Goal: Use online tool/utility: Use online tool/utility

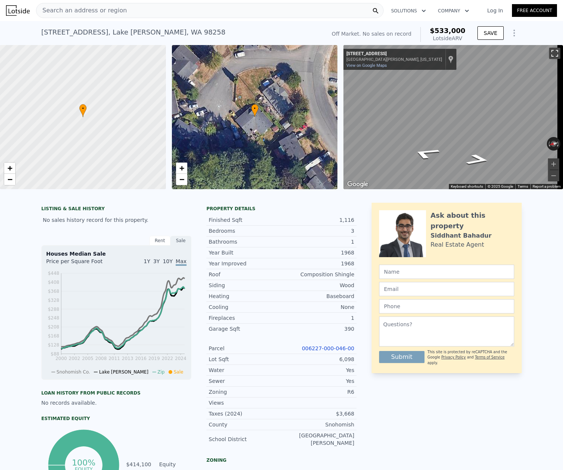
click at [550, 56] on button "Toggle fullscreen view" at bounding box center [554, 53] width 11 height 11
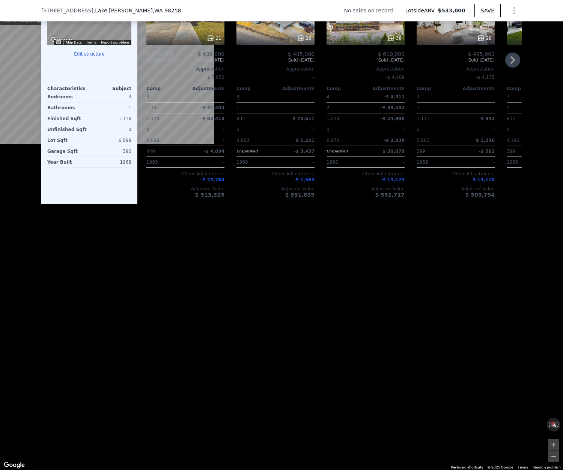
scroll to position [729, 0]
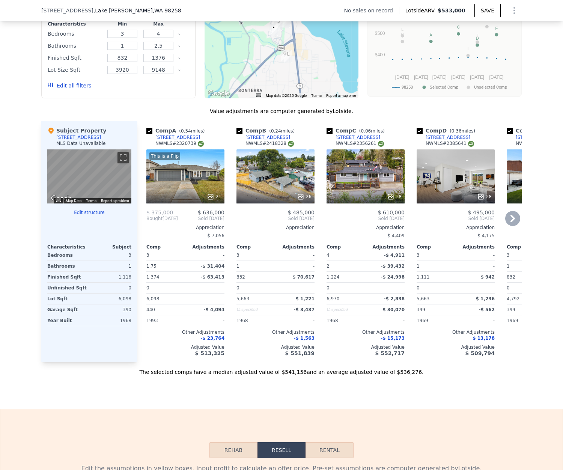
click at [442, 183] on div "28" at bounding box center [456, 176] width 78 height 54
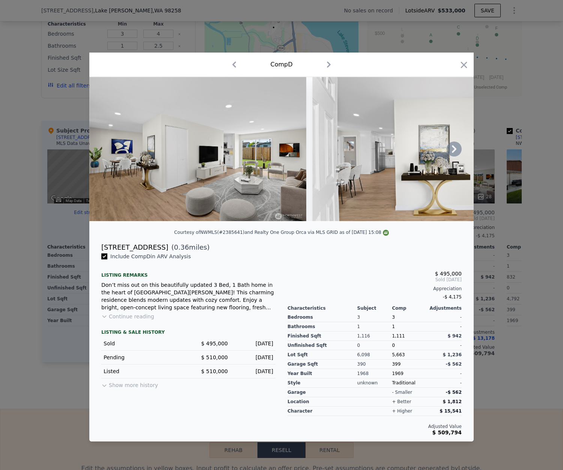
click at [449, 149] on icon at bounding box center [454, 149] width 15 height 15
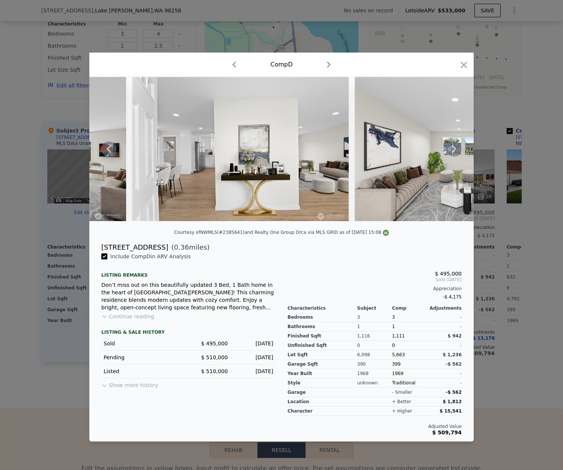
click at [449, 149] on icon at bounding box center [454, 149] width 15 height 15
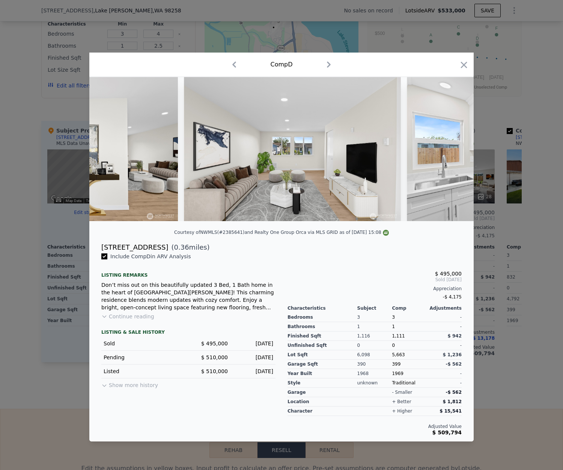
scroll to position [0, 360]
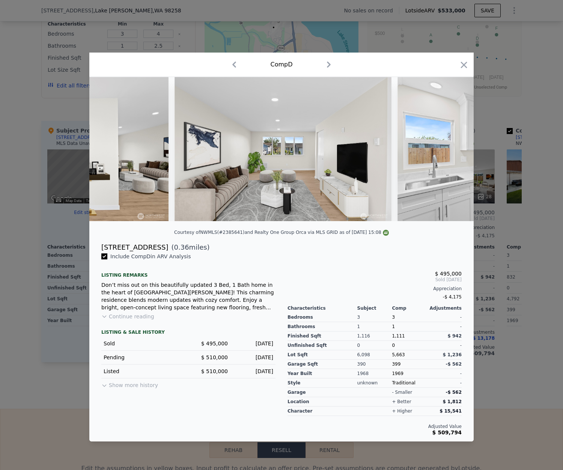
click at [449, 149] on img at bounding box center [506, 149] width 217 height 144
click at [458, 149] on icon at bounding box center [454, 149] width 15 height 15
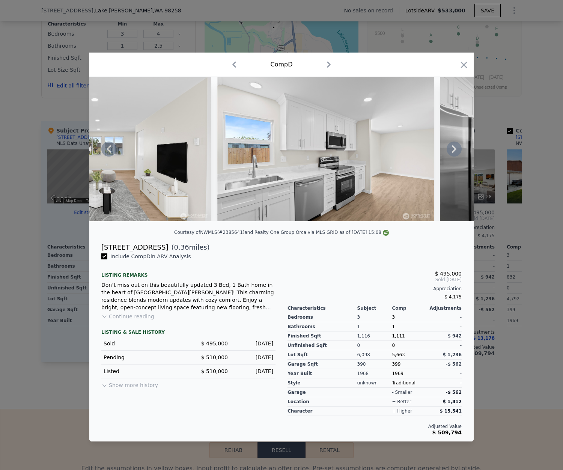
click at [457, 149] on icon at bounding box center [454, 149] width 15 height 15
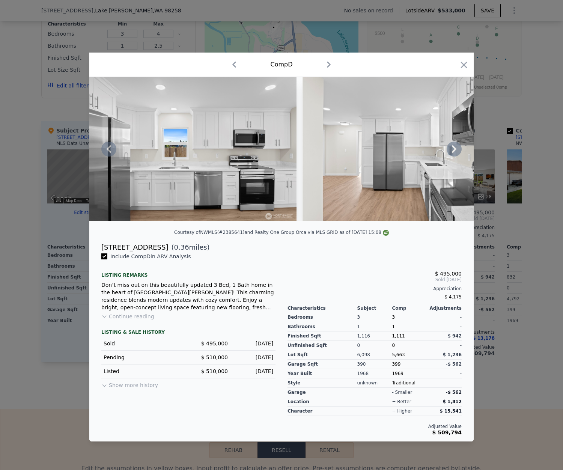
click at [457, 149] on icon at bounding box center [454, 149] width 15 height 15
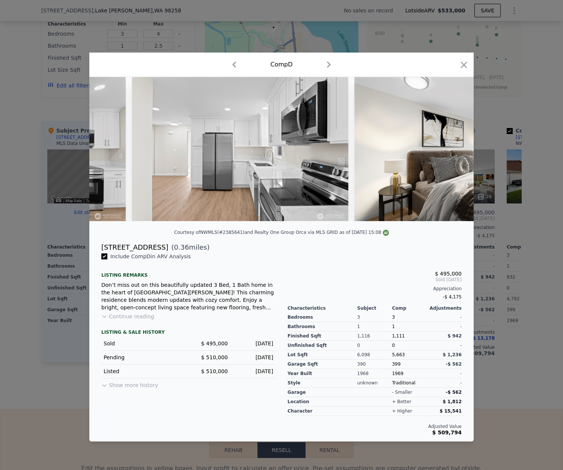
scroll to position [0, 1081]
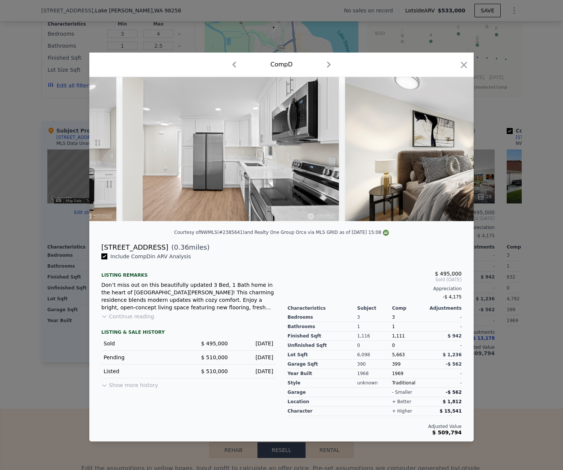
click at [457, 149] on img at bounding box center [453, 149] width 217 height 144
click at [457, 149] on icon at bounding box center [454, 149] width 15 height 15
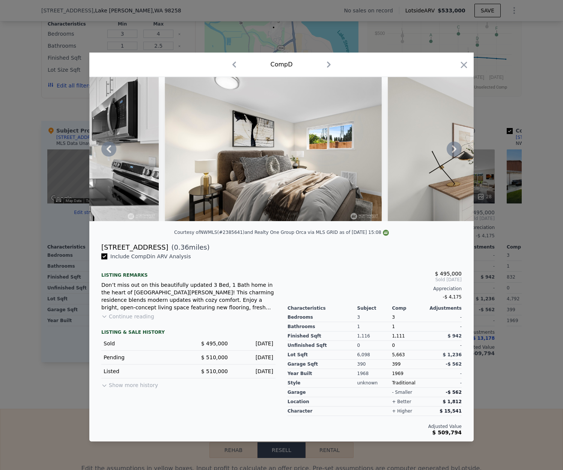
click at [457, 149] on icon at bounding box center [454, 149] width 15 height 15
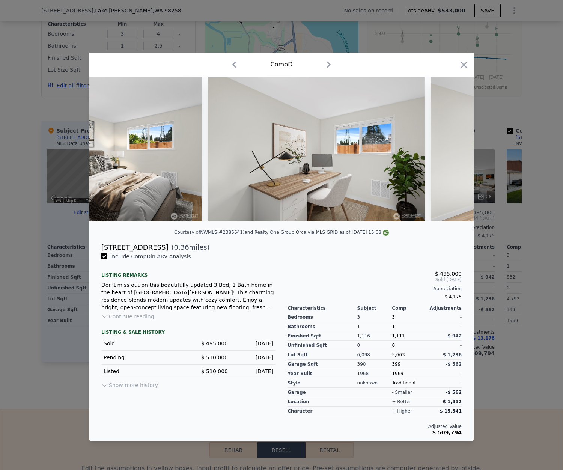
scroll to position [0, 1442]
click at [457, 149] on div at bounding box center [281, 149] width 384 height 144
drag, startPoint x: 102, startPoint y: 250, endPoint x: 149, endPoint y: 249, distance: 47.3
click at [149, 249] on div "[STREET_ADDRESS]" at bounding box center [134, 247] width 67 height 11
click at [461, 63] on icon "button" at bounding box center [464, 65] width 11 height 11
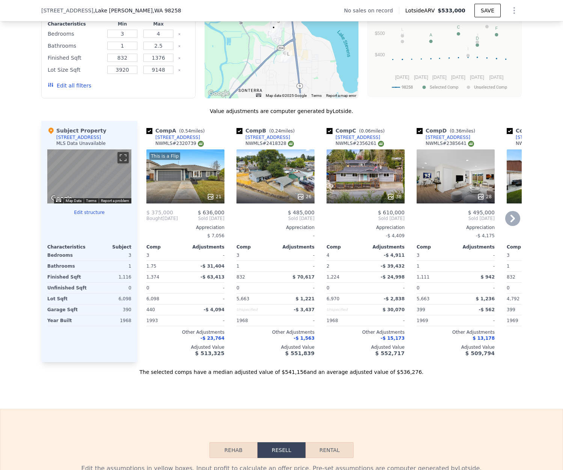
click at [451, 135] on div "[STREET_ADDRESS]" at bounding box center [448, 137] width 45 height 6
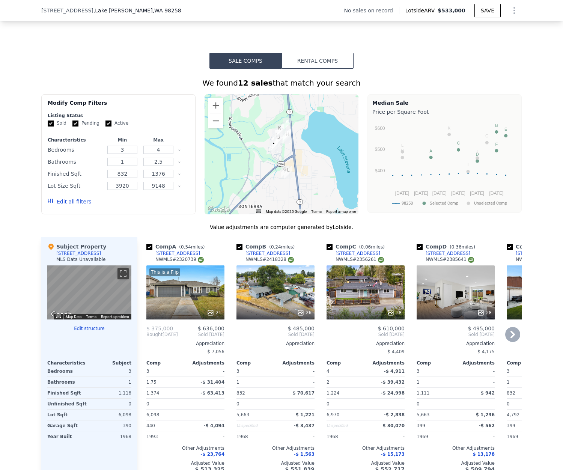
scroll to position [613, 0]
click at [213, 101] on button "Zoom in" at bounding box center [215, 105] width 15 height 15
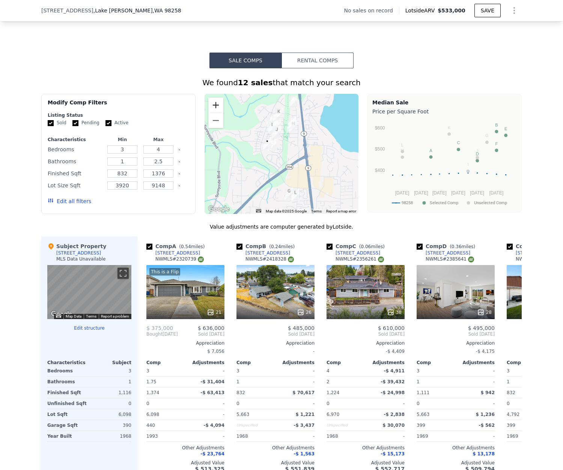
click at [213, 101] on button "Zoom in" at bounding box center [215, 105] width 15 height 15
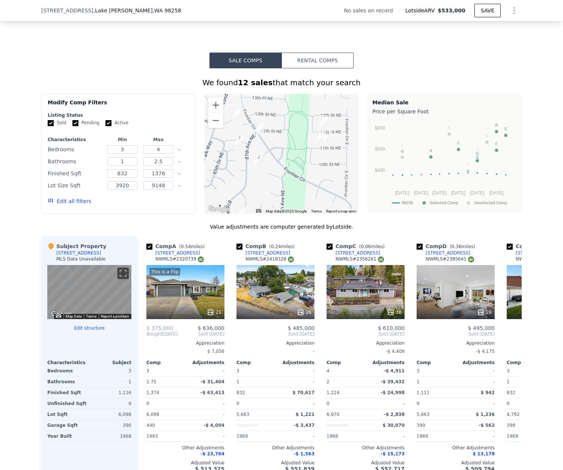
drag, startPoint x: 329, startPoint y: 125, endPoint x: 326, endPoint y: 208, distance: 82.6
click at [326, 208] on div "A B C D E F G H I J K L • Map Data Map data ©2025 Google Map data ©2025 Google …" at bounding box center [282, 154] width 154 height 120
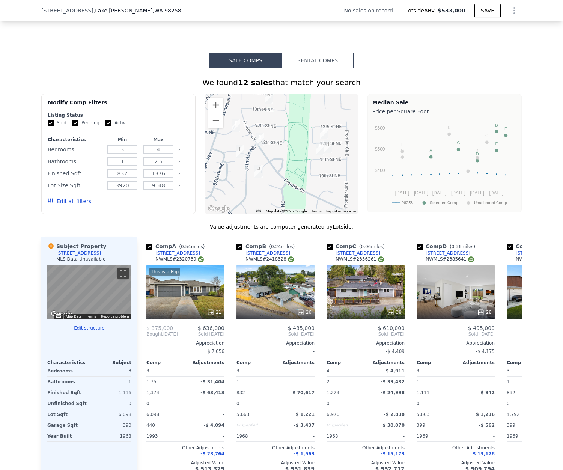
drag, startPoint x: 334, startPoint y: 147, endPoint x: 333, endPoint y: 158, distance: 11.3
click at [333, 158] on div at bounding box center [282, 154] width 154 height 120
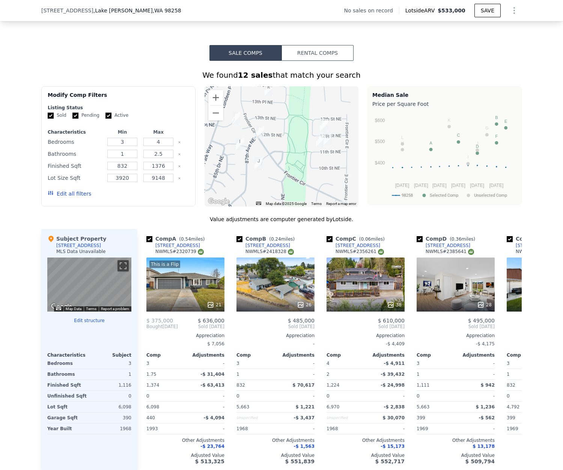
scroll to position [627, 0]
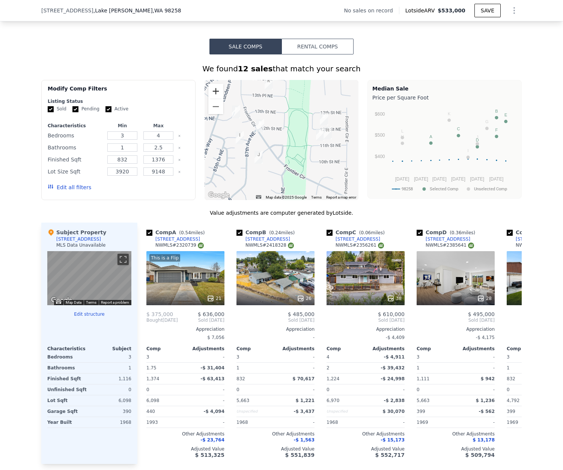
click at [211, 84] on button "Zoom in" at bounding box center [215, 91] width 15 height 15
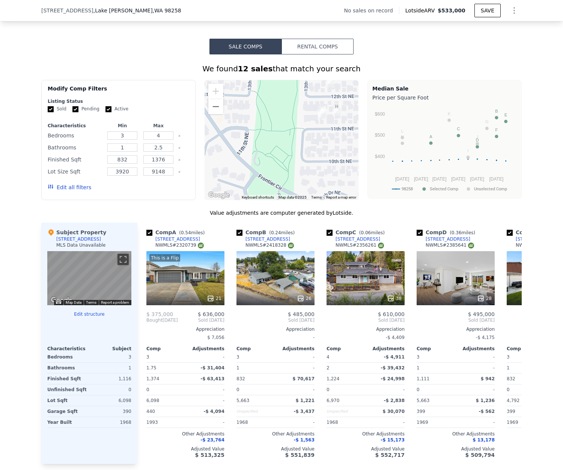
drag, startPoint x: 345, startPoint y: 137, endPoint x: 305, endPoint y: 116, distance: 45.0
click at [305, 116] on div at bounding box center [282, 140] width 154 height 120
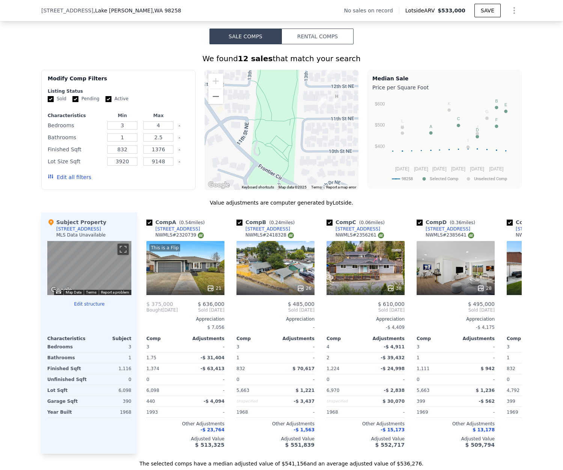
scroll to position [639, 0]
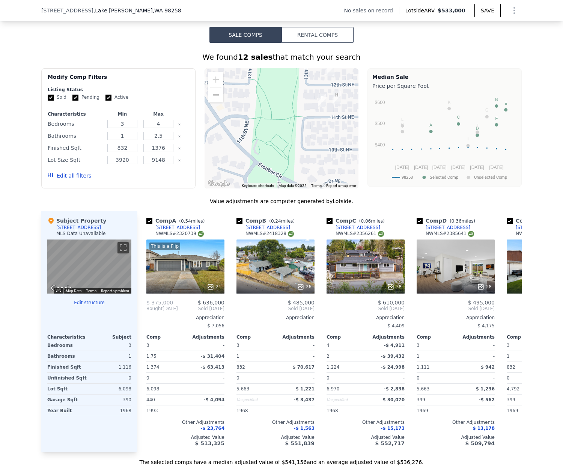
click at [214, 95] on button "Zoom out" at bounding box center [215, 94] width 15 height 15
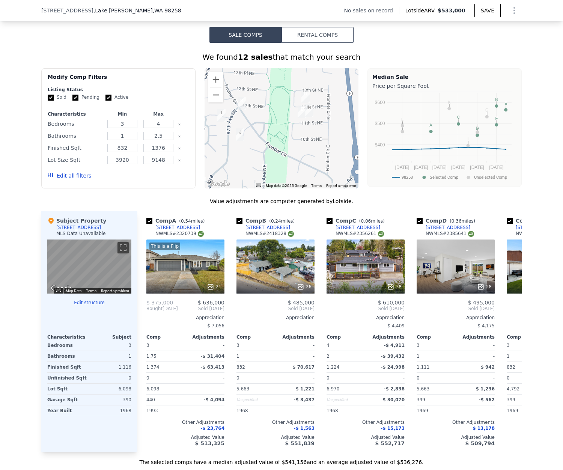
drag, startPoint x: 214, startPoint y: 95, endPoint x: 221, endPoint y: 92, distance: 7.3
click at [217, 93] on button "Zoom out" at bounding box center [215, 94] width 15 height 15
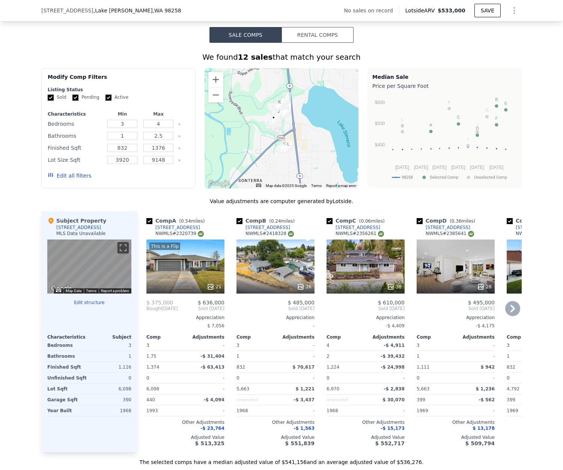
click at [508, 311] on icon at bounding box center [512, 308] width 15 height 15
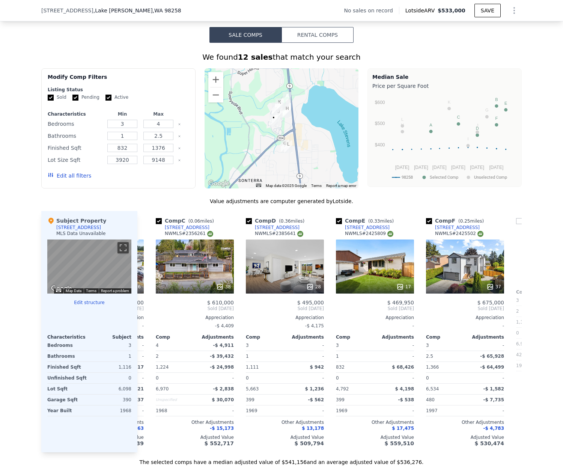
scroll to position [0, 180]
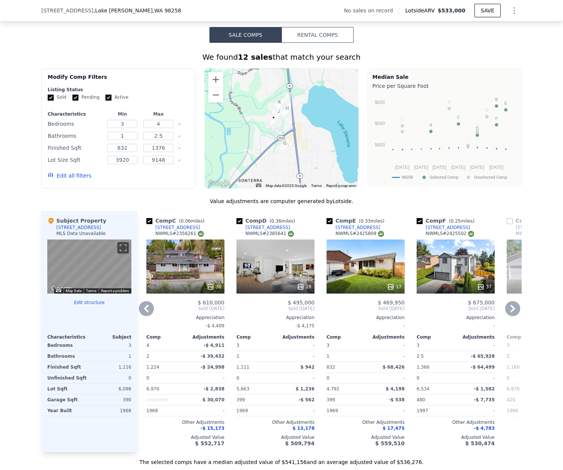
click at [508, 311] on icon at bounding box center [512, 308] width 15 height 15
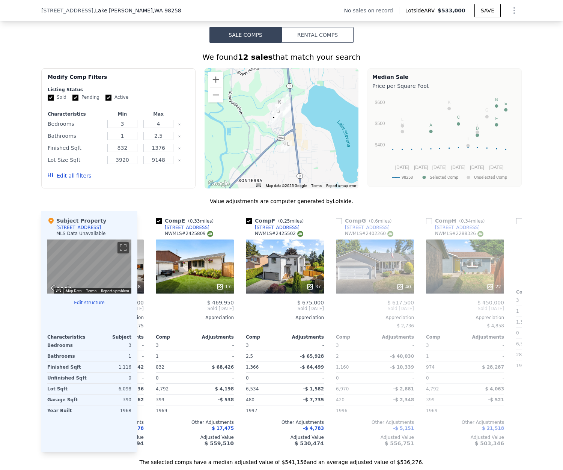
scroll to position [0, 360]
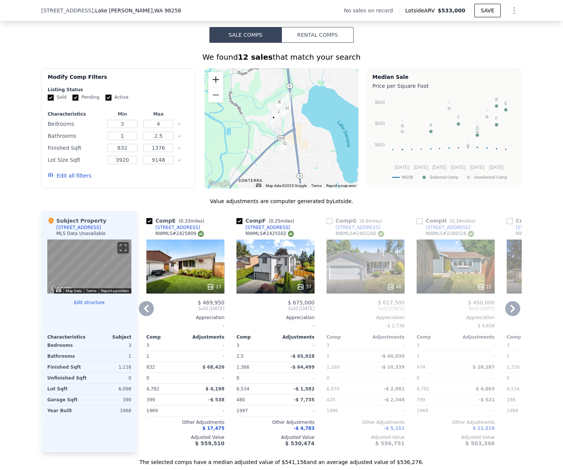
click at [216, 77] on button "Zoom in" at bounding box center [215, 79] width 15 height 15
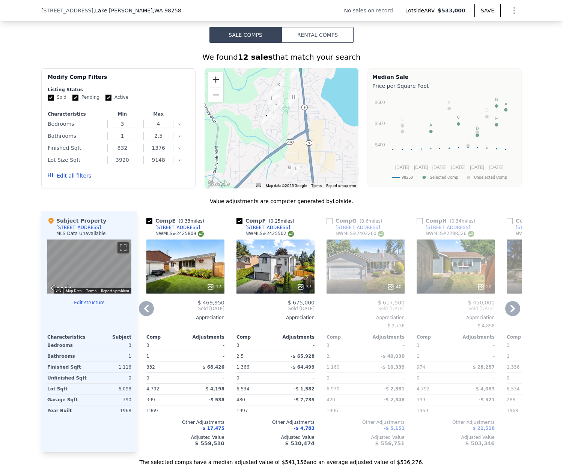
click at [216, 77] on button "Zoom in" at bounding box center [215, 79] width 15 height 15
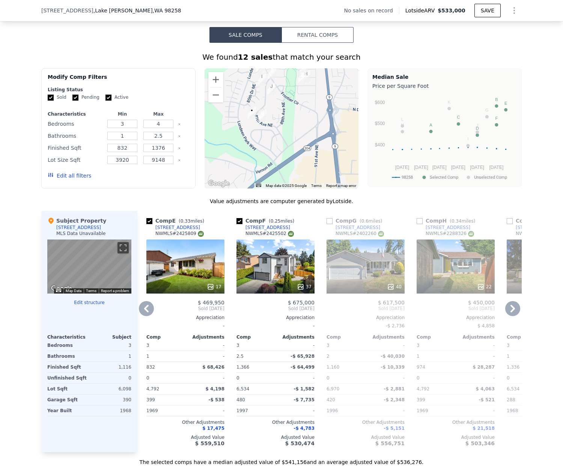
click at [139, 308] on icon at bounding box center [146, 308] width 15 height 15
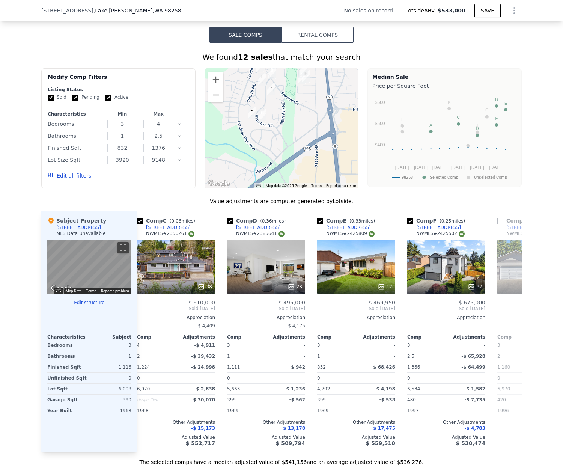
scroll to position [0, 180]
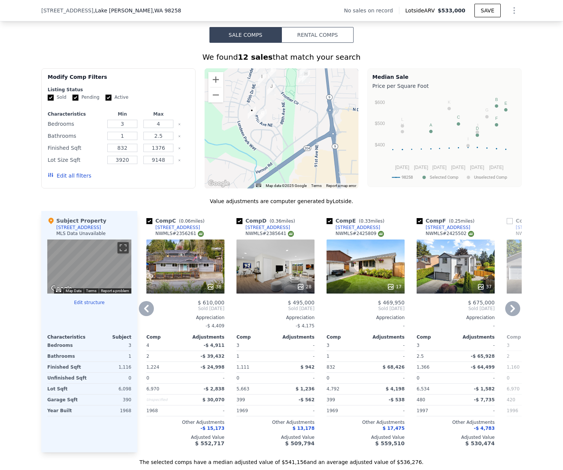
click at [139, 308] on icon at bounding box center [146, 308] width 15 height 15
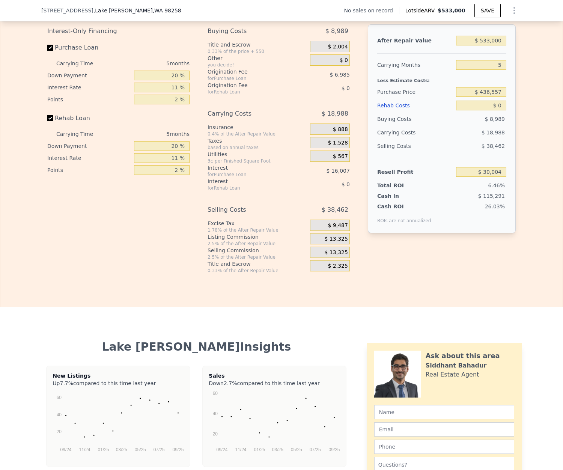
scroll to position [1167, 0]
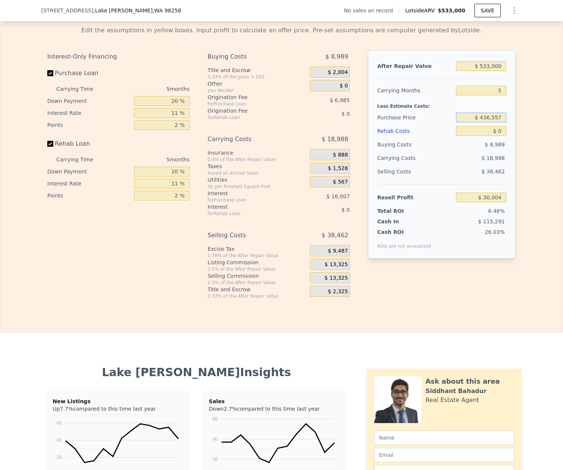
drag, startPoint x: 501, startPoint y: 121, endPoint x: 420, endPoint y: 113, distance: 81.8
click at [420, 113] on div "After Repair Value $ 533,000 Carrying Months 5 Less Estimate Costs: Purchase Pr…" at bounding box center [442, 154] width 148 height 209
type input "$ 365,000"
drag, startPoint x: 484, startPoint y: 134, endPoint x: 499, endPoint y: 137, distance: 14.8
click at [485, 135] on input "$ 0" at bounding box center [481, 131] width 50 height 10
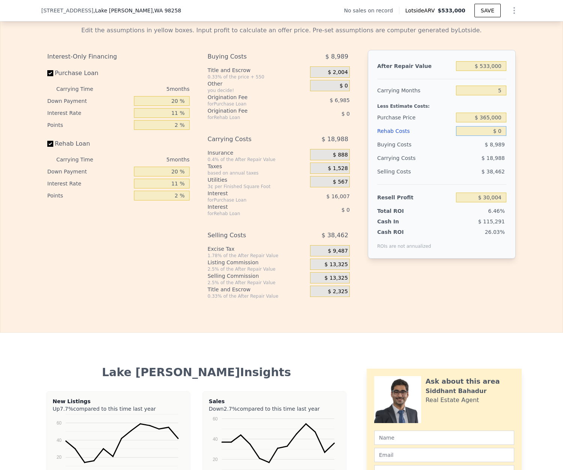
type input "$ 105,565"
drag, startPoint x: 504, startPoint y: 136, endPoint x: 491, endPoint y: 133, distance: 12.3
click at [491, 133] on div "After Repair Value $ 533,000 Carrying Months 5 Less Estimate Costs: Purchase Pr…" at bounding box center [442, 154] width 148 height 209
type input "$ 1"
type input "$ 105,564"
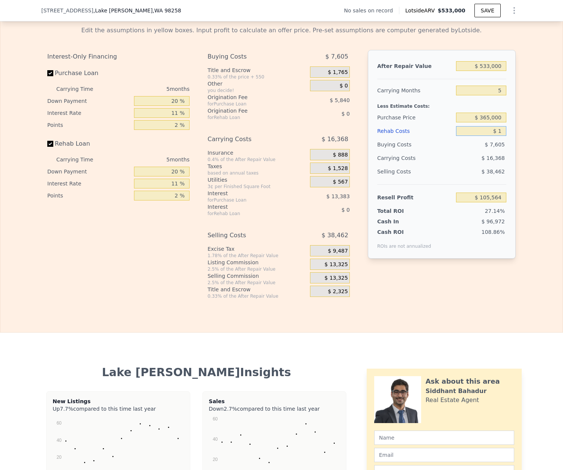
type input "$ 10"
type input "$ 105,555"
type input "$ 100"
type input "$ 105,458"
type input "$ 1,000"
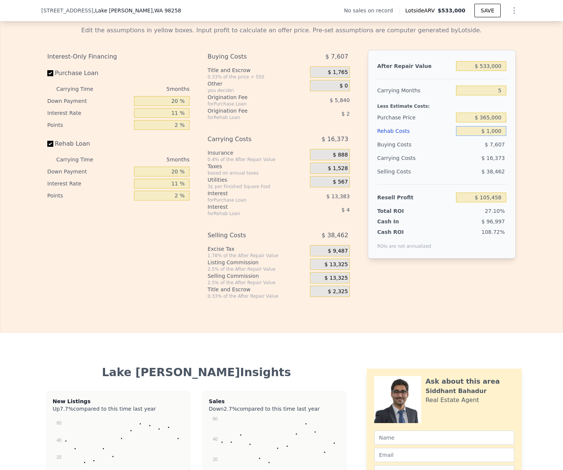
type input "$ 104,514"
type input "$ 10,000"
type input "$ 95,040"
type input "$ 100,000"
type input "$ 300"
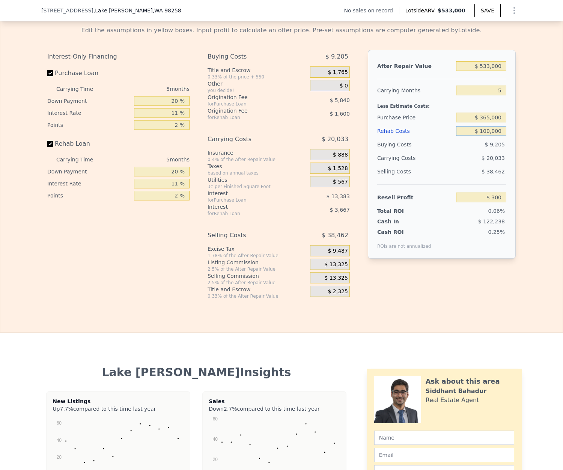
type input "$ 100,000"
click at [525, 155] on div "Edit the assumptions in yellow boxes. Input profit to calculate an offer price.…" at bounding box center [281, 159] width 562 height 279
click at [504, 71] on div "After Repair Value $ 533,000 Carrying Months 5 Less Estimate Costs: Purchase Pr…" at bounding box center [442, 154] width 148 height 209
drag, startPoint x: 502, startPoint y: 70, endPoint x: 442, endPoint y: 63, distance: 60.8
click at [442, 63] on div "After Repair Value $ 533,000" at bounding box center [441, 66] width 129 height 14
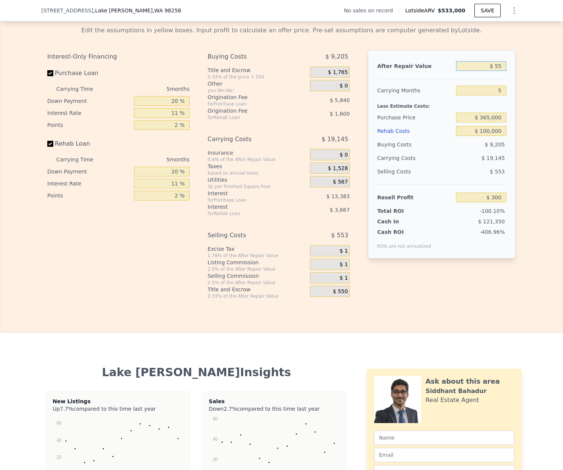
type input "$ 550"
type input "-$ 493,391"
type input "$ 5,500"
type input "-$ 488,801"
type input "$ 55,000"
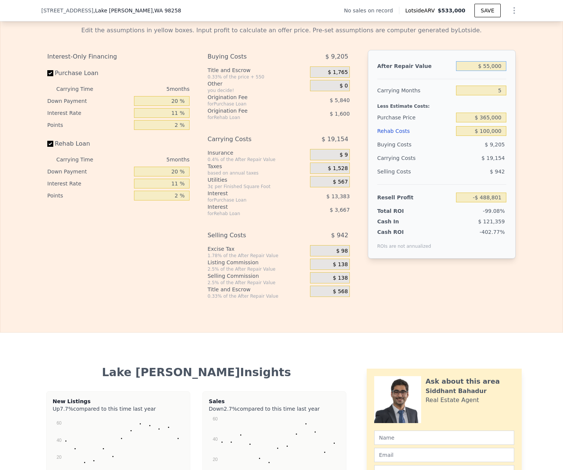
type input "-$ 442,904"
type input "$ 550,000"
type input "$ 16,061"
type input "$ 550,000"
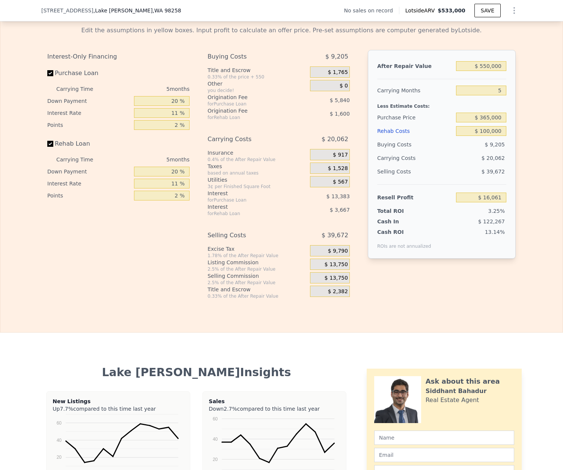
click at [523, 169] on div "Edit the assumptions in yellow boxes. Input profit to calculate an offer price.…" at bounding box center [281, 159] width 562 height 279
drag, startPoint x: 497, startPoint y: 95, endPoint x: 558, endPoint y: 100, distance: 60.3
click at [497, 95] on input "5" at bounding box center [481, 91] width 50 height 10
type input "6"
type input "$ 12,048"
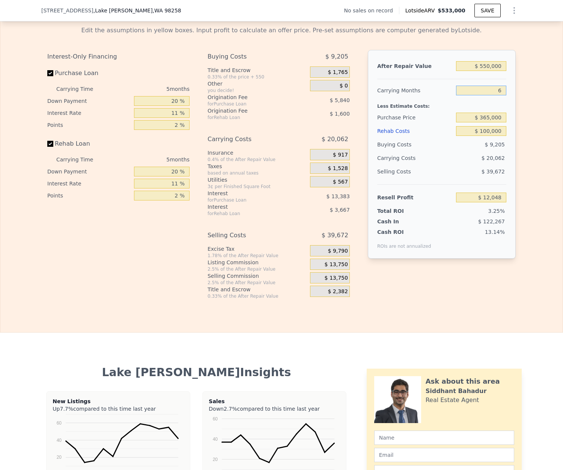
type input "6"
drag, startPoint x: 500, startPoint y: 134, endPoint x: 430, endPoint y: 131, distance: 69.5
click at [430, 131] on div "Rehab Costs $ 100,000" at bounding box center [441, 131] width 129 height 14
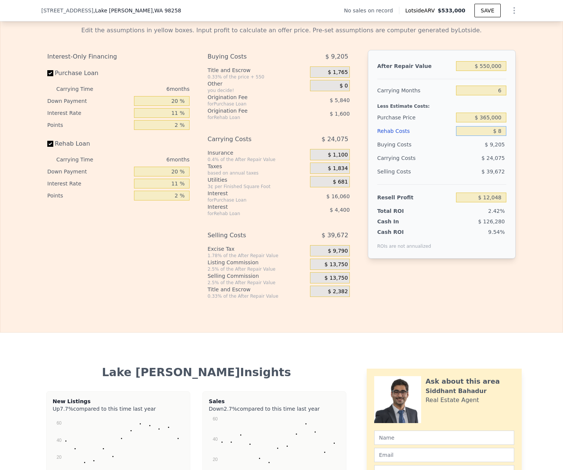
type input "$ 85"
type input "$ 117,954"
type input "$ 850"
type input "$ 117,146"
type input "$ 8,500"
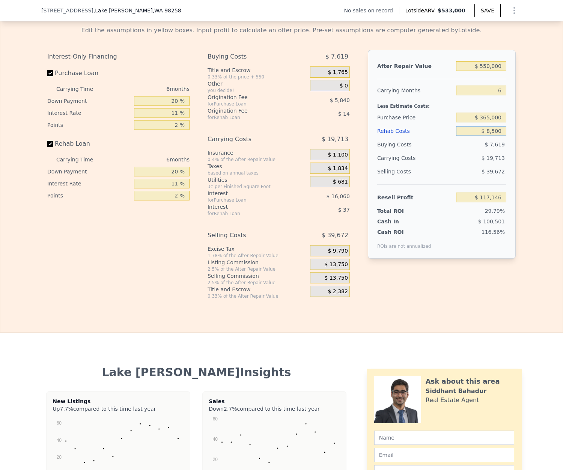
type input "$ 109,038"
type input "$ 85,000"
type input "$ 27,948"
type input "$ 85,000"
click at [476, 249] on div "22.84%" at bounding box center [470, 238] width 72 height 21
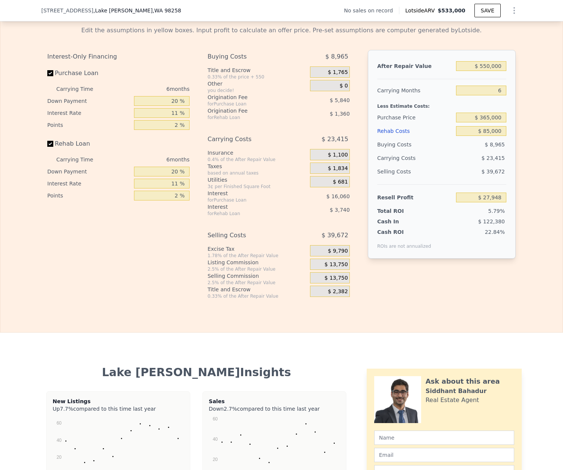
type input "$ 533,000"
type input "5"
type input "$ 0"
type input "$ 30,004"
drag, startPoint x: 502, startPoint y: 68, endPoint x: 394, endPoint y: 50, distance: 109.3
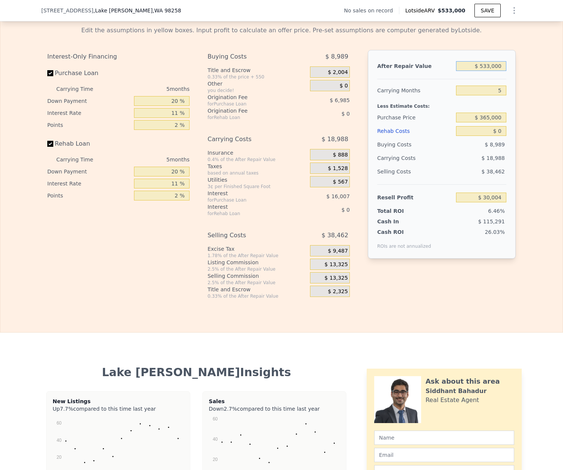
click at [394, 50] on div "Edit the assumptions in yellow boxes. Input profit to calculate an offer price.…" at bounding box center [281, 162] width 469 height 273
type input "$ 5"
type input "-$ 464,191"
type input "$ 55"
type input "-$ 464,144"
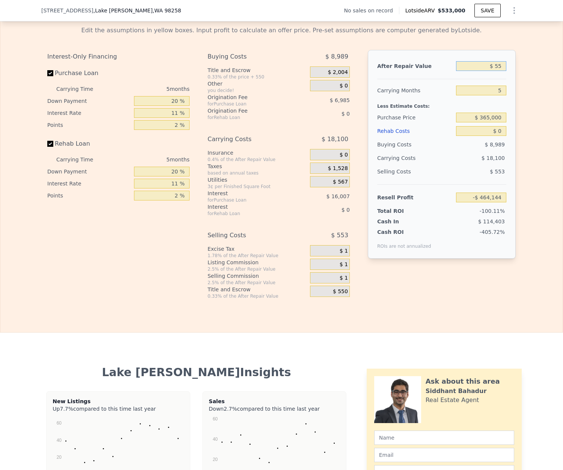
type input "$ 550"
type input "-$ 463,687"
type input "$ 5,500"
type input "-$ 459,097"
type input "$ 55,000"
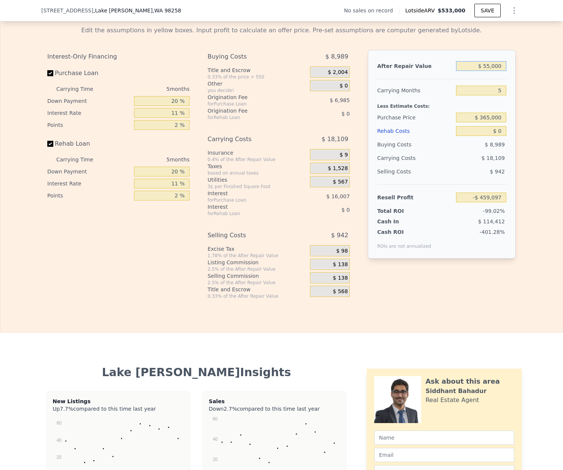
type input "-$ 413,200"
type input "$ 550,000"
type input "$ 45,765"
type input "$ 550,000"
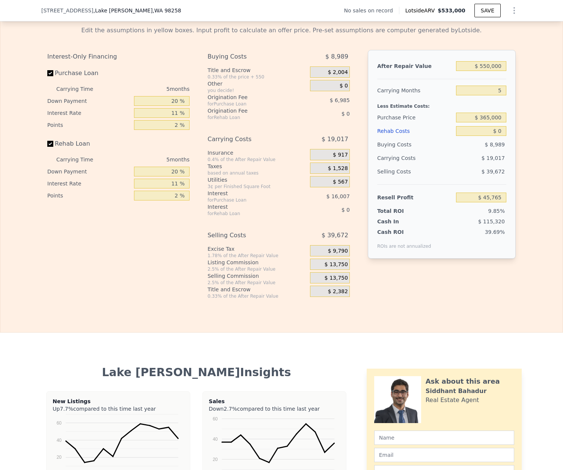
click at [545, 102] on div "Edit the assumptions in yellow boxes. Input profit to calculate an offer price.…" at bounding box center [281, 159] width 562 height 279
drag, startPoint x: 500, startPoint y: 137, endPoint x: 480, endPoint y: 133, distance: 20.4
click at [480, 133] on input "$ 0" at bounding box center [481, 131] width 50 height 10
type input "$ 85"
type input "$ 45,674"
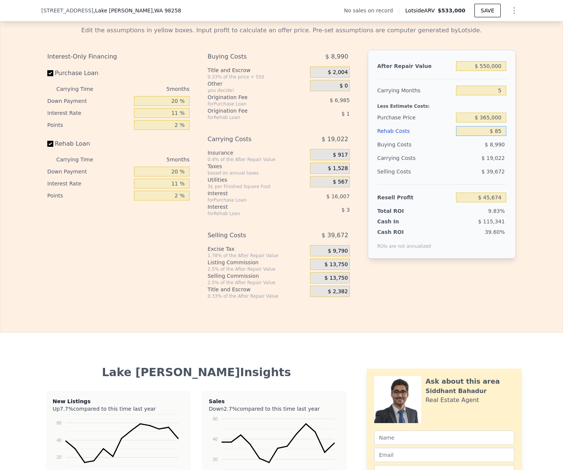
type input "$ 850"
type input "$ 44,871"
type input "$ 85,000"
type input "-$ 43,710"
type input "$ 85,000"
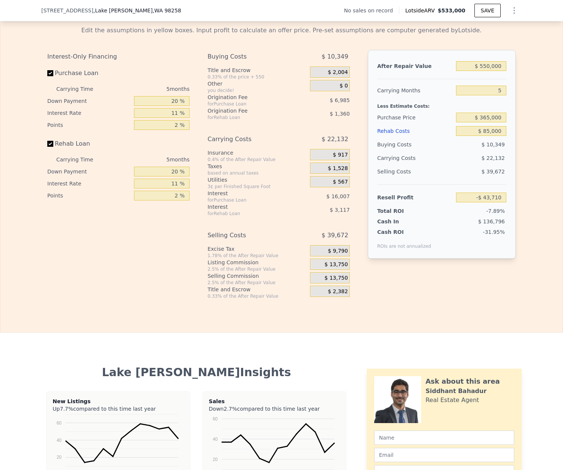
click at [514, 106] on div "Edit the assumptions in yellow boxes. Input profit to calculate an offer price.…" at bounding box center [281, 159] width 481 height 279
drag, startPoint x: 497, startPoint y: 123, endPoint x: 370, endPoint y: 91, distance: 131.1
click at [368, 93] on div "After Repair Value $ 550,000 Carrying Months 5 Less Estimate Costs: Purchase Pr…" at bounding box center [442, 154] width 148 height 209
type input "$ 3"
type input "$ 365,000"
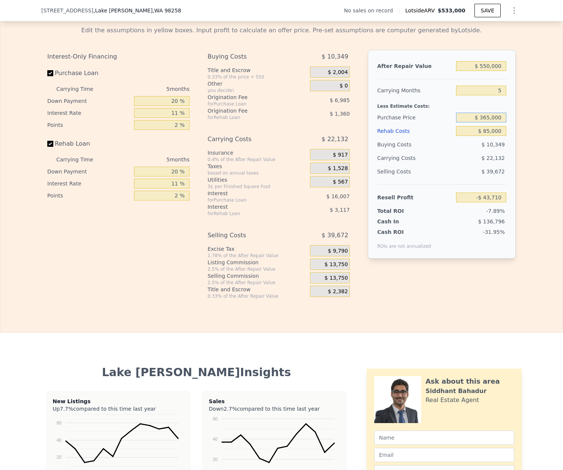
type input "$ 31,851"
click at [502, 95] on input "5" at bounding box center [481, 91] width 50 height 10
type input "6"
type input "$ 27,948"
type input "6"
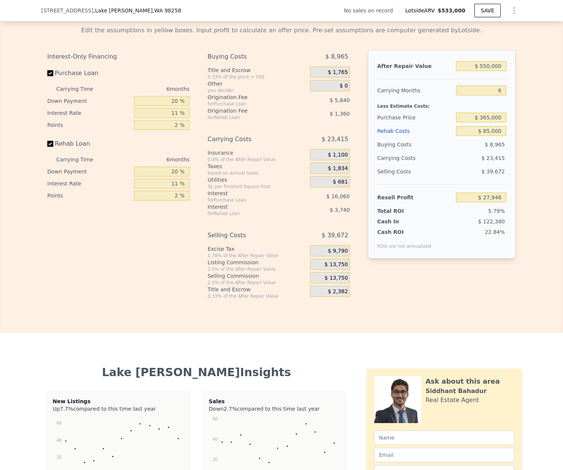
click at [519, 249] on div "Edit the assumptions in yellow boxes. Input profit to calculate an offer price.…" at bounding box center [281, 159] width 481 height 279
click at [526, 246] on div "Edit the assumptions in yellow boxes. Input profit to calculate an offer price.…" at bounding box center [281, 159] width 562 height 279
click at [528, 155] on div "Edit the assumptions in yellow boxes. Input profit to calculate an offer price.…" at bounding box center [281, 159] width 562 height 279
click at [502, 122] on input "$ 365,000" at bounding box center [481, 118] width 50 height 10
drag, startPoint x: 503, startPoint y: 120, endPoint x: 442, endPoint y: 122, distance: 60.5
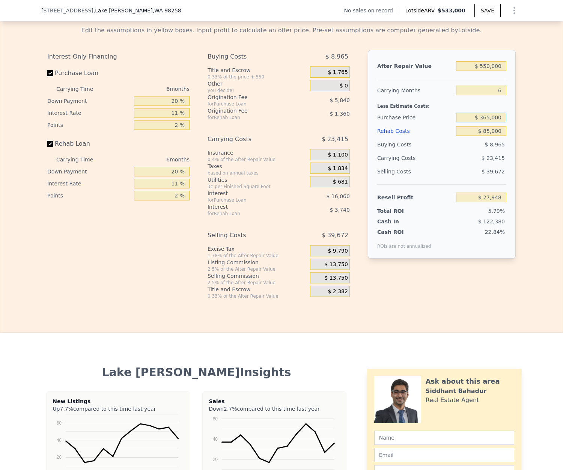
click at [442, 122] on div "Purchase Price $ 365,000" at bounding box center [441, 118] width 129 height 14
type input "$ 385,000"
click at [514, 137] on div "Edit the assumptions in yellow boxes. Input profit to calculate an offer price.…" at bounding box center [281, 159] width 481 height 279
type input "$ 6,685"
drag, startPoint x: 502, startPoint y: 133, endPoint x: 452, endPoint y: 134, distance: 50.3
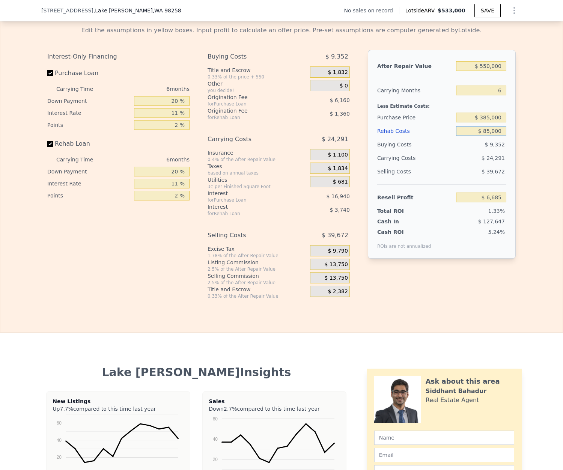
click at [452, 134] on div "Rehab Costs $ 85,000" at bounding box center [441, 131] width 129 height 14
type input "$ 65"
type input "$ 96,717"
type input "$ 650"
type input "$ 96,093"
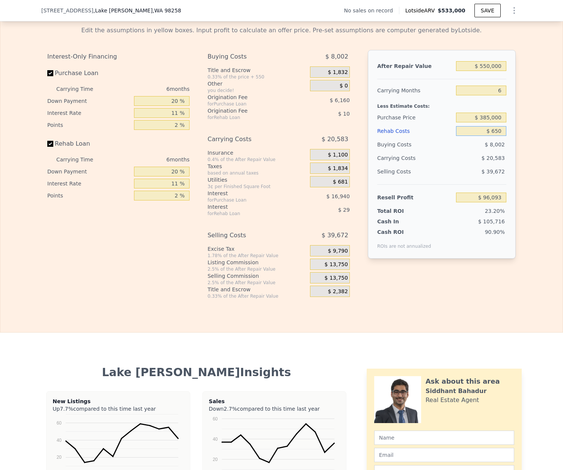
type input "$ 6,500"
type input "$ 89,891"
type input "$ 65,000"
type input "$ 27,881"
type input "$ 65,000"
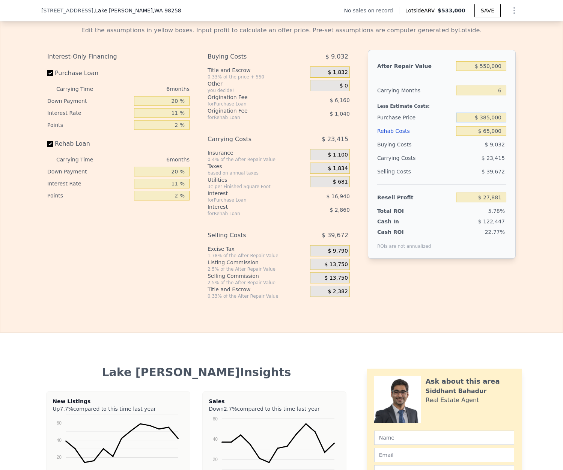
drag, startPoint x: 501, startPoint y: 122, endPoint x: 445, endPoint y: 116, distance: 56.0
click at [445, 116] on div "Purchase Price $ 385,000" at bounding box center [441, 118] width 129 height 14
type input "$ 325,000"
type input "$ 91,681"
type input "$ 533,000"
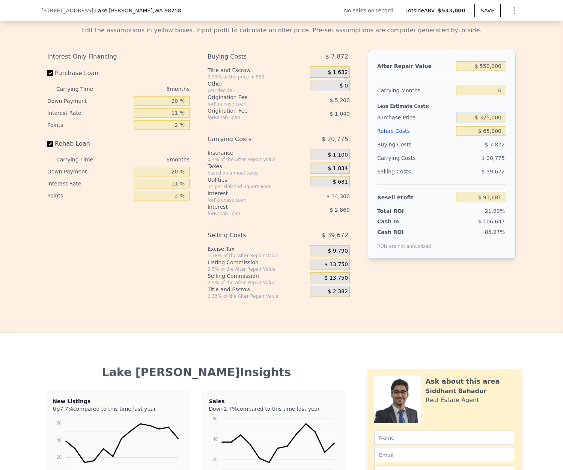
type input "5"
type input "$ 0"
click at [491, 136] on input "$ 0" at bounding box center [481, 131] width 50 height 10
type input "$ 147,808"
drag, startPoint x: 500, startPoint y: 70, endPoint x: 443, endPoint y: 62, distance: 57.6
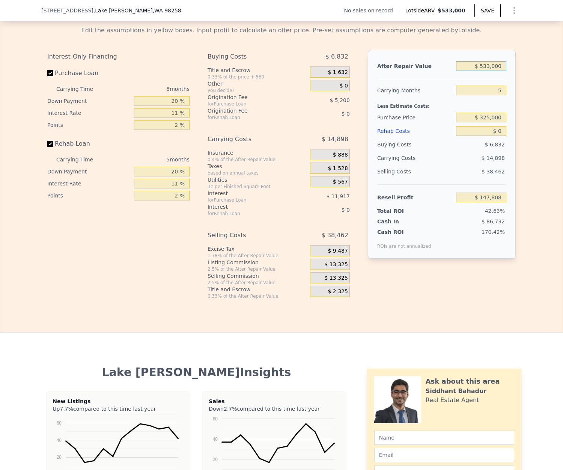
click at [443, 62] on div "After Repair Value $ 533,000 Carrying Months 5 Less Estimate Costs: Purchase Pr…" at bounding box center [442, 154] width 148 height 209
type input "$ 55"
type input "-$ 346,340"
type input "$ 555"
type input "-$ 345,878"
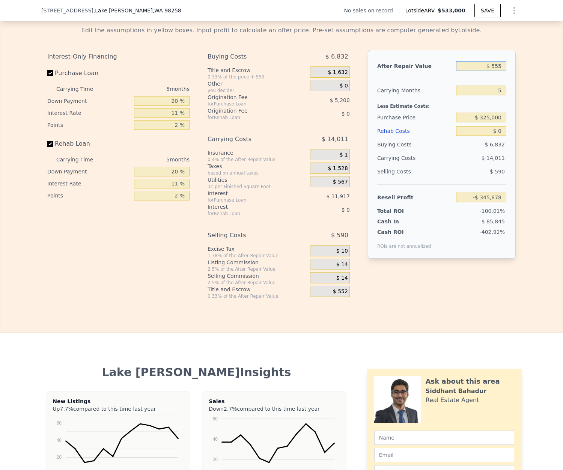
type input "$ 5,550"
type input "-$ 341,246"
type input "$ 55,500"
type input "-$ 294,934"
type input "$ 555,000"
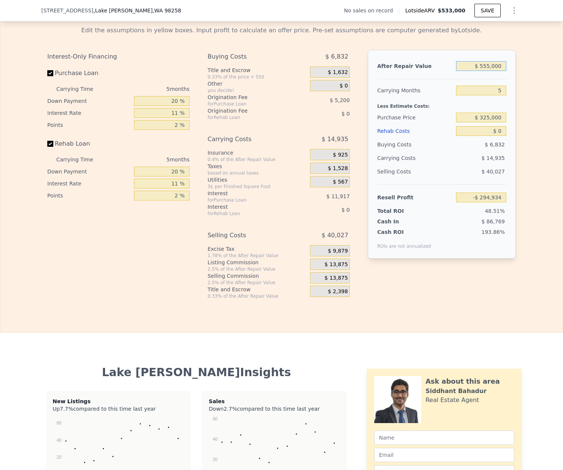
type input "$ 168,206"
click at [532, 184] on div "Edit the assumptions in yellow boxes. Input profit to calculate an offer price.…" at bounding box center [281, 159] width 562 height 279
drag, startPoint x: 501, startPoint y: 71, endPoint x: 438, endPoint y: 64, distance: 63.4
click at [440, 65] on div "After Repair Value $ 555,000" at bounding box center [441, 66] width 129 height 14
type input "$ 550"
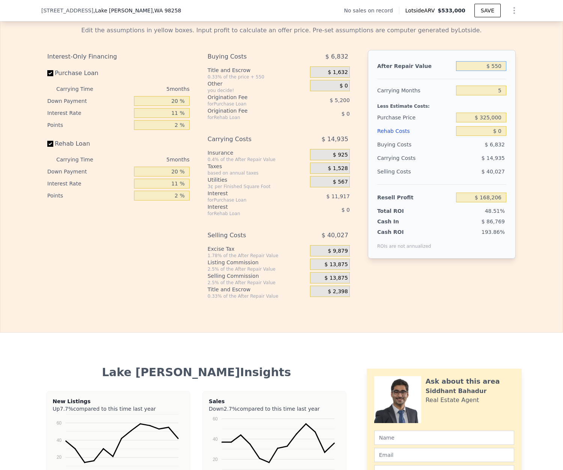
type input "-$ 345,883"
type input "$ 5,500"
type input "-$ 341,293"
type input "$ 55,000"
type input "-$ 295,396"
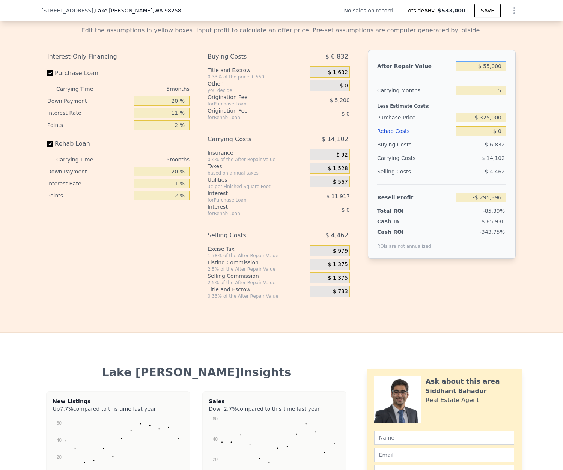
type input "$ 550,000"
type input "$ 163,569"
type input "$ 550,000"
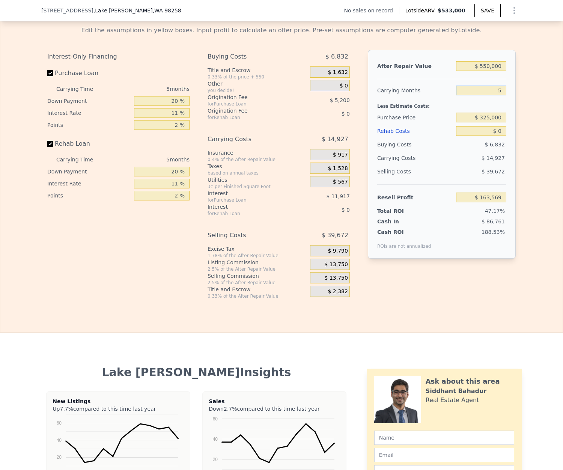
click at [502, 95] on input "5" at bounding box center [481, 91] width 50 height 10
type input "6"
type input "$ 160,583"
type input "6"
click at [501, 121] on input "$ 325,000" at bounding box center [481, 118] width 50 height 10
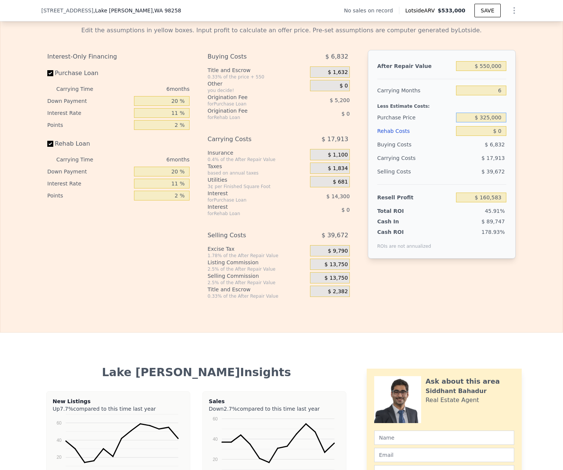
drag, startPoint x: 501, startPoint y: 121, endPoint x: 430, endPoint y: 126, distance: 71.9
click at [430, 124] on div "Purchase Price $ 325,000" at bounding box center [441, 118] width 129 height 14
type input "$ 385,000"
type input "$ 96,783"
click at [506, 131] on div "After Repair Value $ 550,000 Carrying Months 6 Less Estimate Costs: Purchase Pr…" at bounding box center [442, 154] width 148 height 209
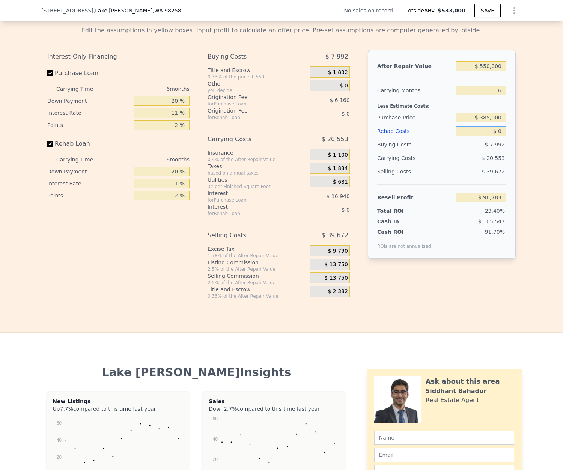
click at [500, 133] on input "$ 0" at bounding box center [481, 131] width 50 height 10
type input "$ 085"
type input "$ 96,691"
type input "$ 0850"
type input "$ 95,883"
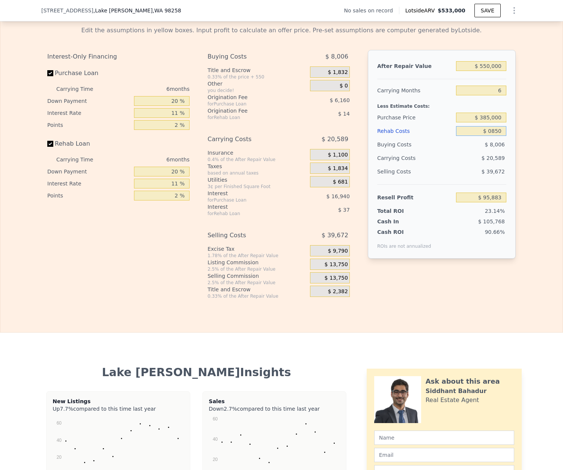
type input "$ 08,500"
type input "$ 87,775"
type input "$ 0850"
type input "$ 95,883"
type input "$ 085"
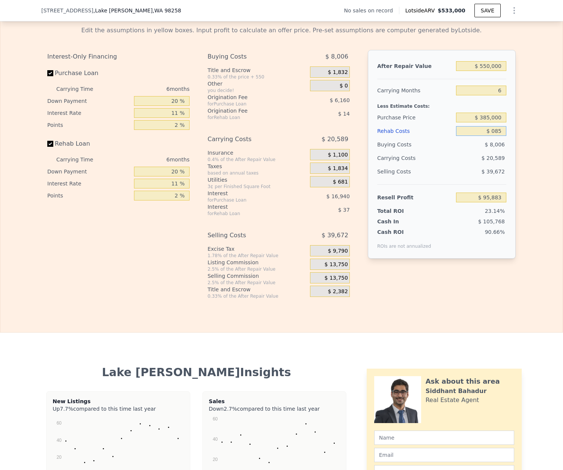
type input "$ 96,691"
type input "$ 08"
type input "$ 96,775"
type input "$ 0"
type input "$ 96,783"
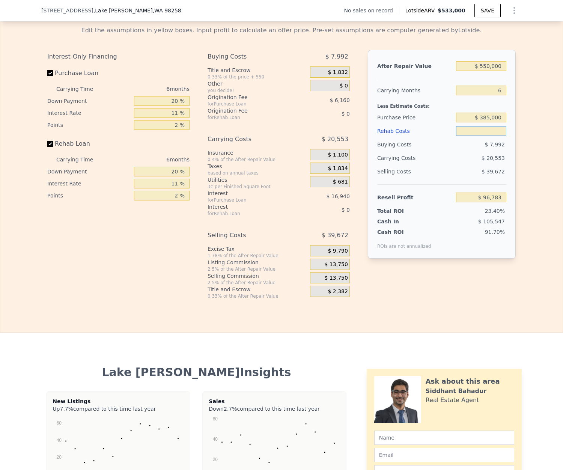
type input "$ 8"
type input "$ 96,775"
type input "$ 85"
type input "$ 96,691"
type input "$ 850"
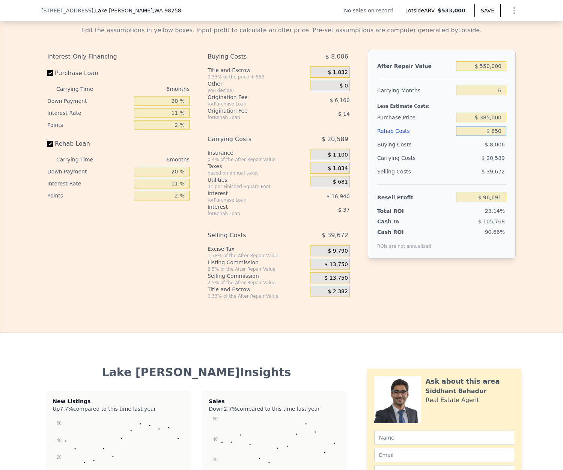
type input "$ 95,883"
type input "$ 8,500"
type input "$ 87,775"
type input "$ 85,000"
type input "$ 6,685"
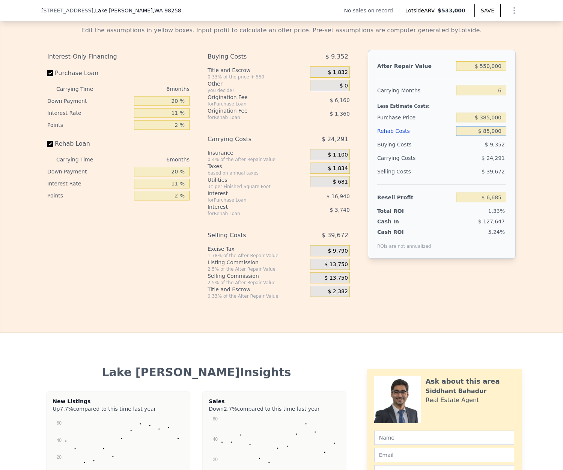
type input "$ 85,000"
drag, startPoint x: 500, startPoint y: 119, endPoint x: 458, endPoint y: 122, distance: 41.8
click at [458, 122] on input "$ 385,000" at bounding box center [481, 118] width 50 height 10
type input "$ 365,000"
click at [546, 162] on div "Edit the assumptions in yellow boxes. Input profit to calculate an offer price.…" at bounding box center [281, 159] width 562 height 279
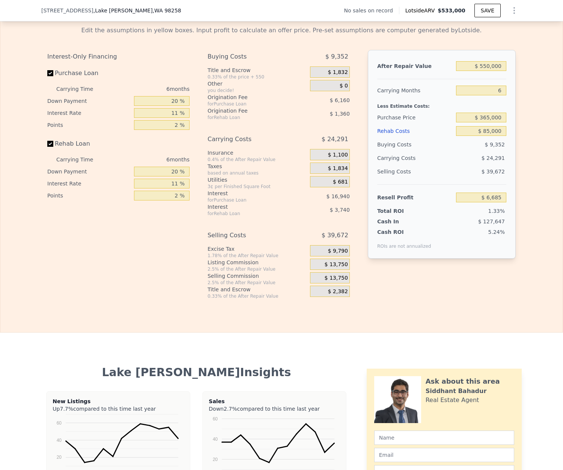
type input "$ 27,948"
drag, startPoint x: 502, startPoint y: 120, endPoint x: 467, endPoint y: 116, distance: 35.5
click at [467, 116] on input "$ 365,000" at bounding box center [481, 118] width 50 height 10
type input "$ 533,000"
type input "5"
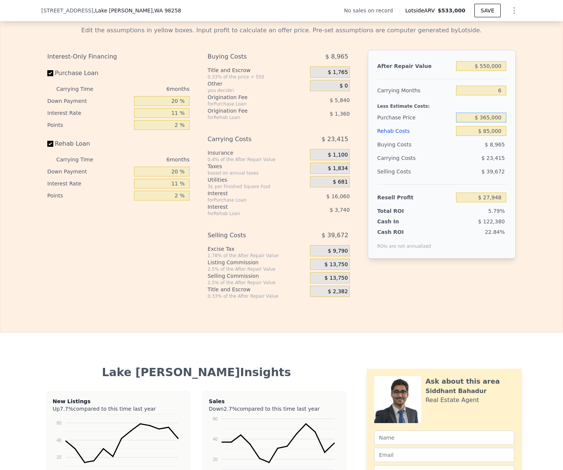
type input "$ 0"
type input "$ 105,565"
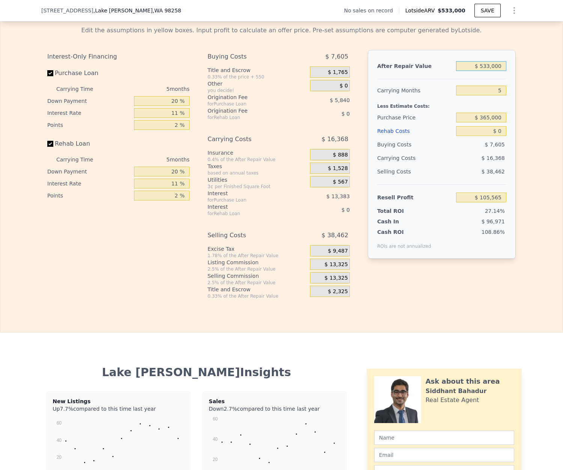
drag, startPoint x: 499, startPoint y: 69, endPoint x: 462, endPoint y: 48, distance: 42.0
click at [445, 62] on div "After Repair Value $ 533,000 Carrying Months 5 Less Estimate Costs: Purchase Pr…" at bounding box center [442, 154] width 148 height 209
type input "$ 550"
type input "-$ 388,126"
type input "$ 5,500"
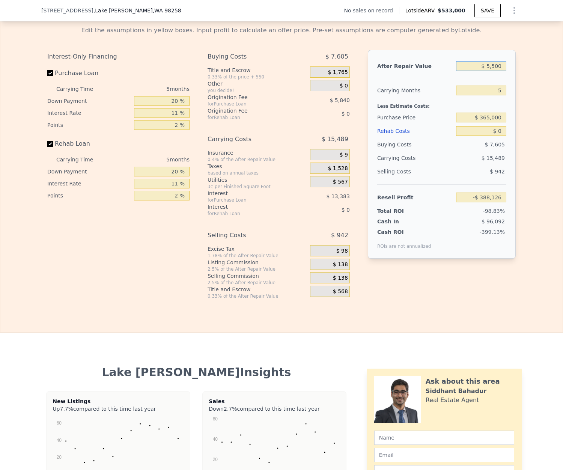
type input "-$ 383,536"
type input "$ 55,000"
type input "-$ 337,639"
type input "$ 550,000"
type input "$ 121,326"
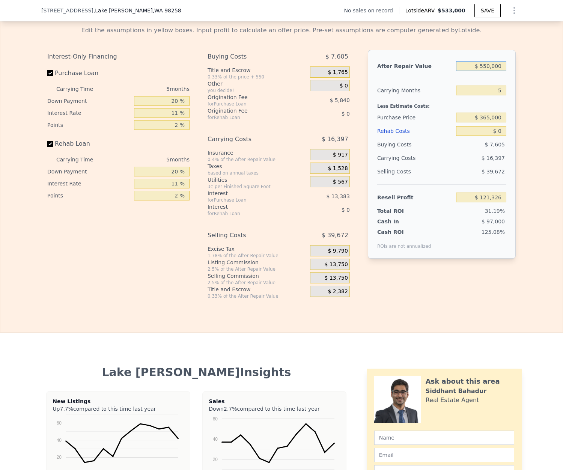
type input "$ 550,000"
type input "6"
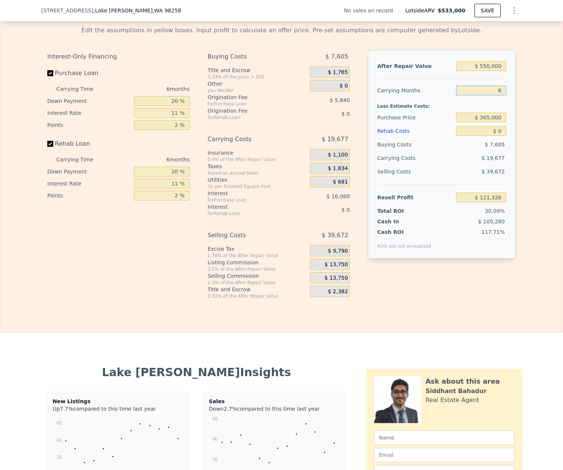
type input "$ 118,046"
type input "6"
type input "$ 8"
type input "$ 118,038"
type input "$ 85"
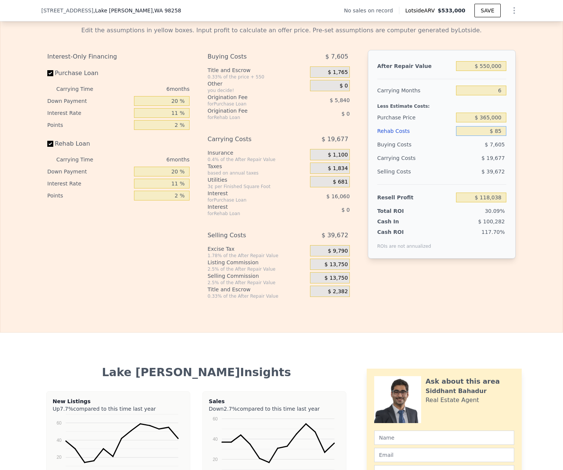
type input "$ 117,954"
type input "$ 852"
type input "$ 117,144"
type input "$ 8,522"
type input "$ 109,016"
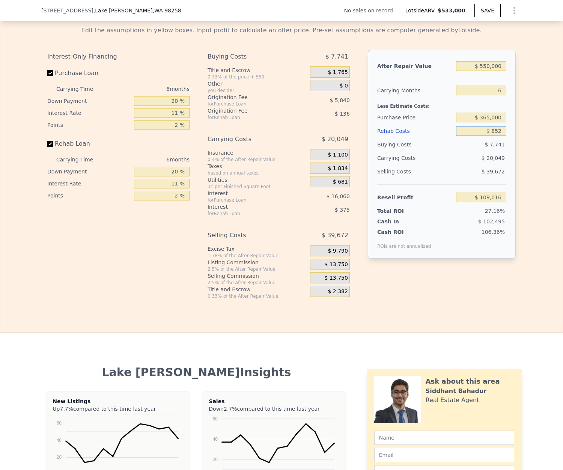
type input "$ 85"
type input "$ 117,954"
type input "$ 8"
type input "$ 118,038"
type input "$ 85"
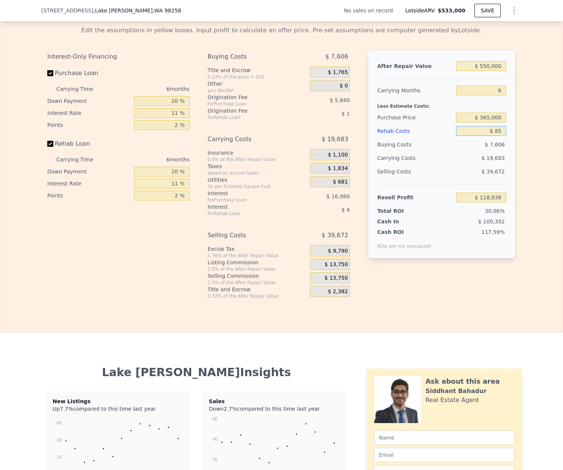
type input "$ 117,954"
type input "$ 850"
type input "$ 117,146"
type input "$ 85,000"
type input "$ 27,948"
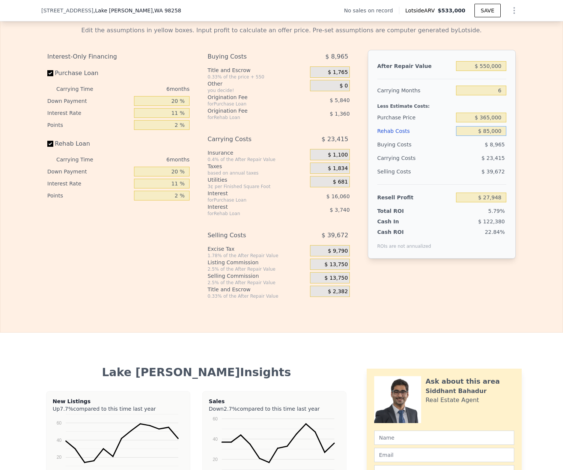
type input "$ 85,000"
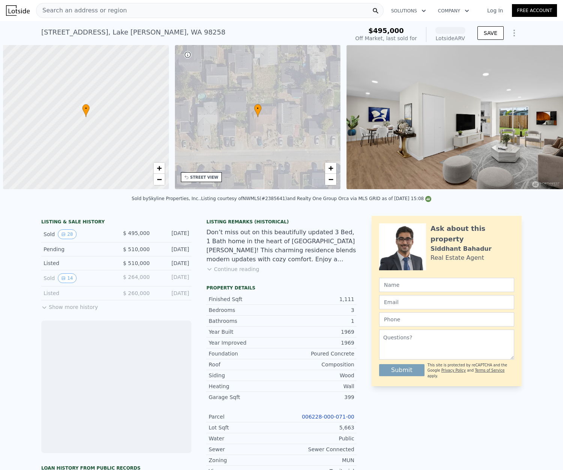
scroll to position [0, 3]
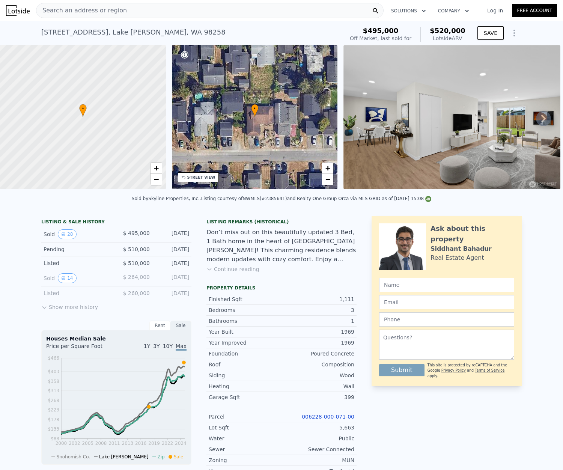
click at [419, 126] on img at bounding box center [452, 117] width 217 height 144
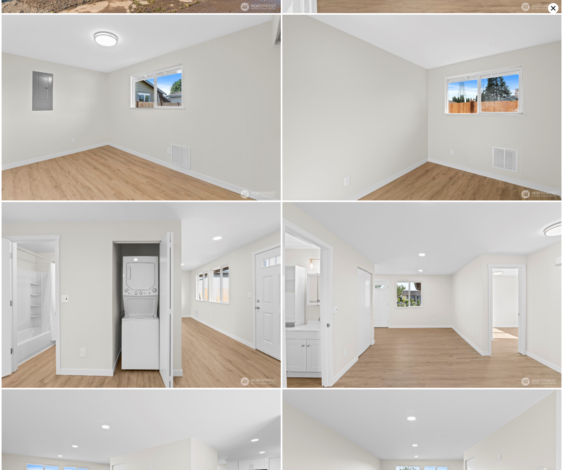
scroll to position [2124, 0]
